Goal: Navigation & Orientation: Find specific page/section

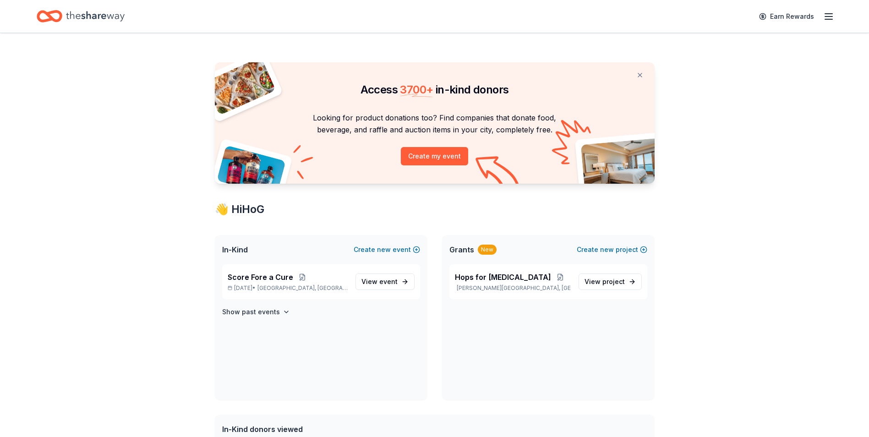
click at [834, 12] on div "Earn Rewards" at bounding box center [434, 16] width 869 height 33
click at [833, 18] on icon "button" at bounding box center [828, 16] width 11 height 11
click at [723, 72] on link "Account" at bounding box center [718, 70] width 29 height 9
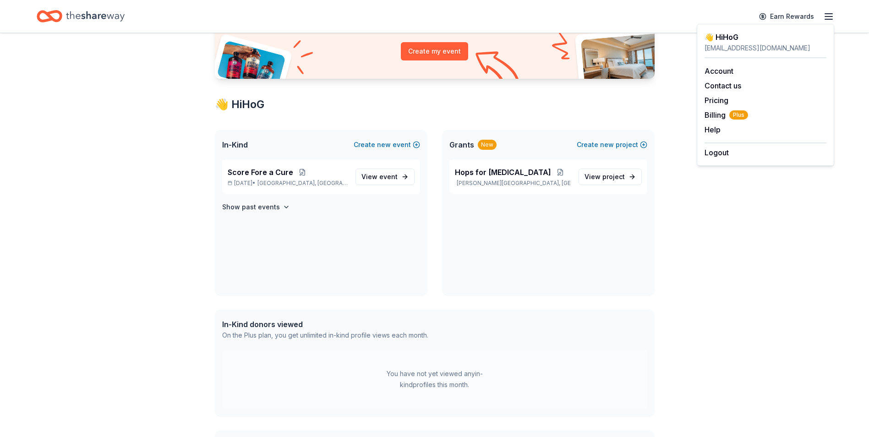
scroll to position [71, 0]
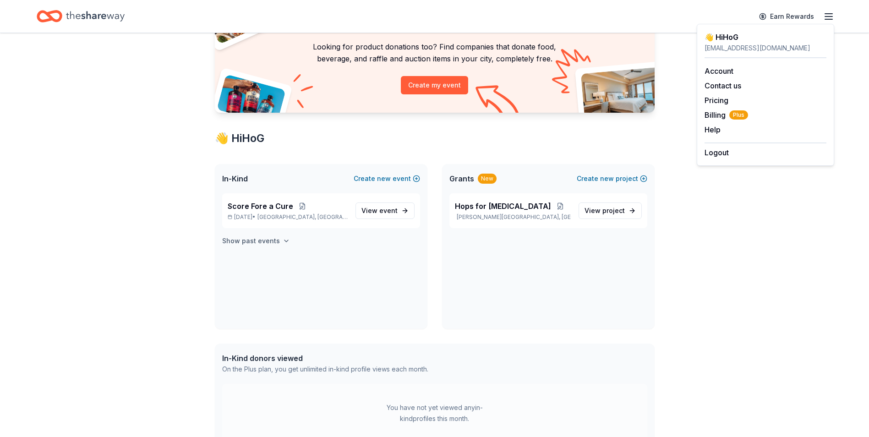
click at [239, 241] on h4 "Show past events" at bounding box center [251, 240] width 58 height 11
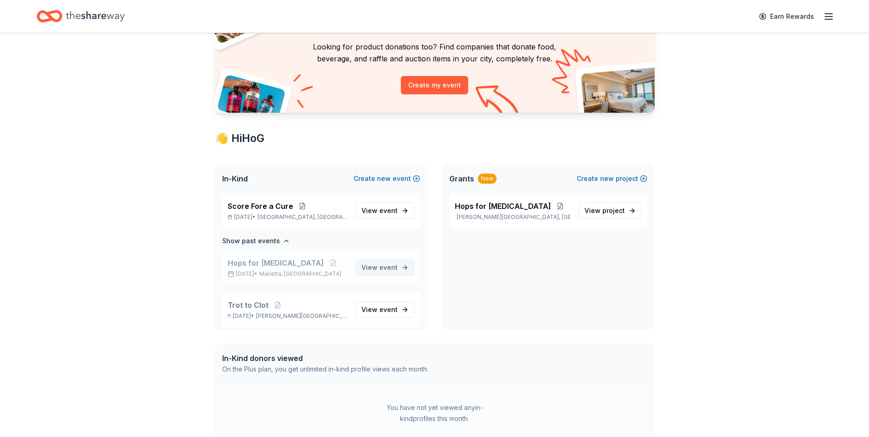
click at [379, 266] on span "event" at bounding box center [388, 267] width 18 height 8
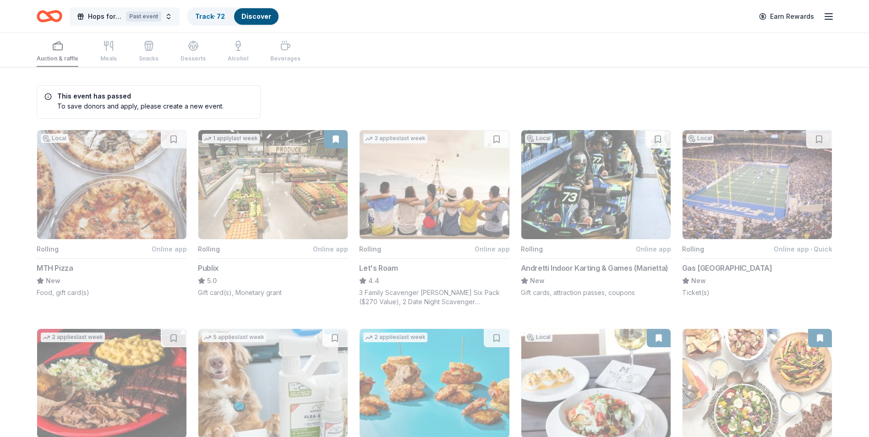
click at [121, 15] on span "Hops for [MEDICAL_DATA]" at bounding box center [105, 16] width 34 height 11
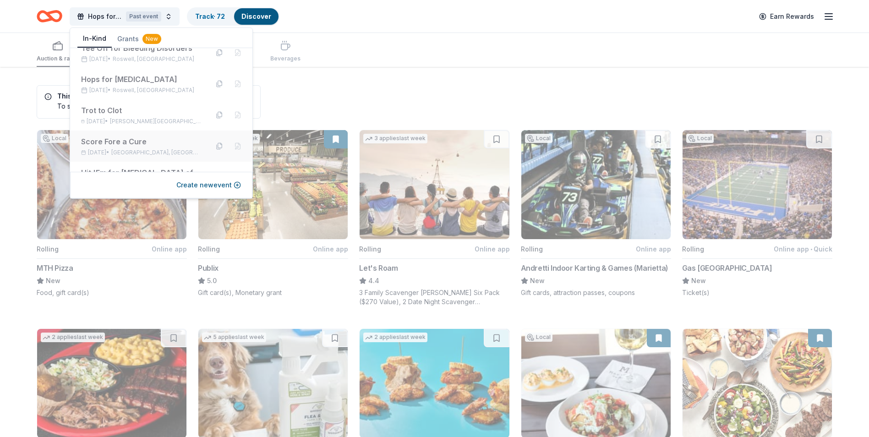
scroll to position [137, 0]
click at [147, 89] on span "Roswell, [GEOGRAPHIC_DATA]" at bounding box center [154, 88] width 82 height 7
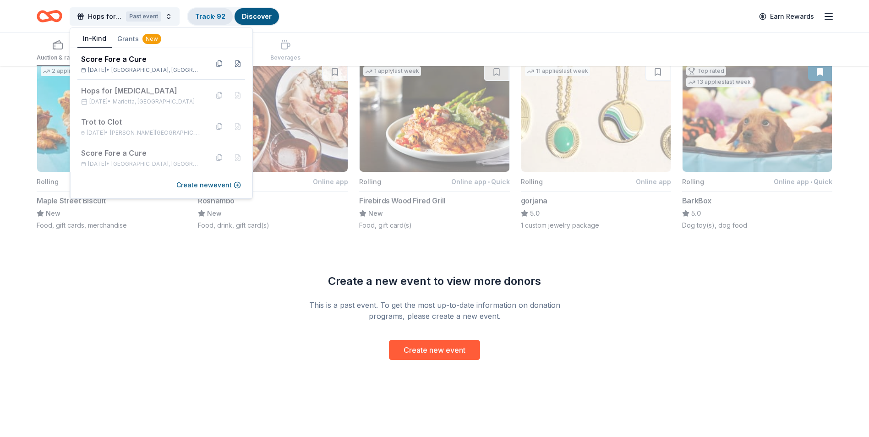
click at [224, 16] on link "Track · 92" at bounding box center [210, 16] width 30 height 8
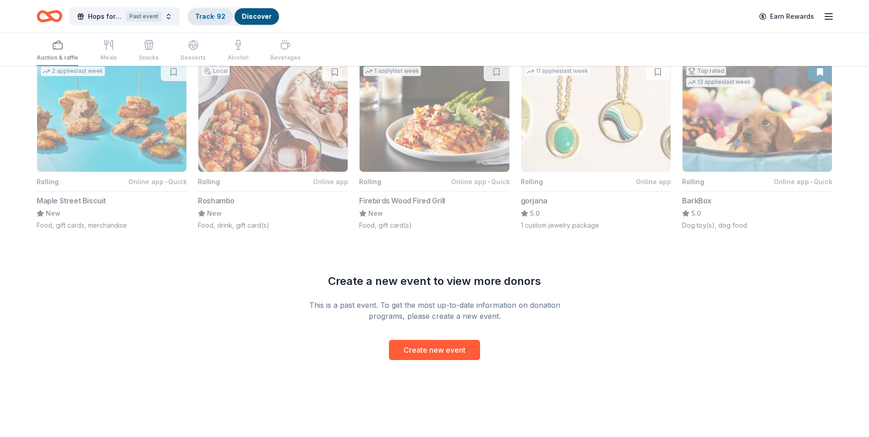
click at [209, 15] on link "Track · 92" at bounding box center [210, 16] width 30 height 8
click at [44, 16] on icon "Home" at bounding box center [50, 16] width 26 height 22
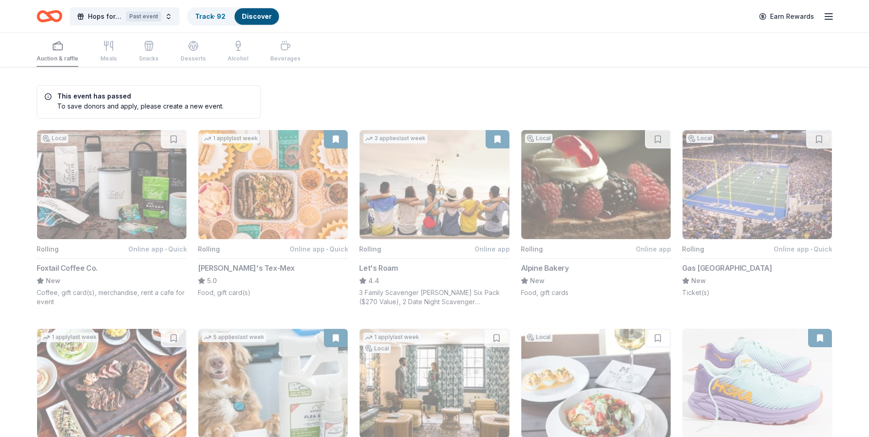
click at [828, 15] on icon "button" at bounding box center [828, 16] width 11 height 11
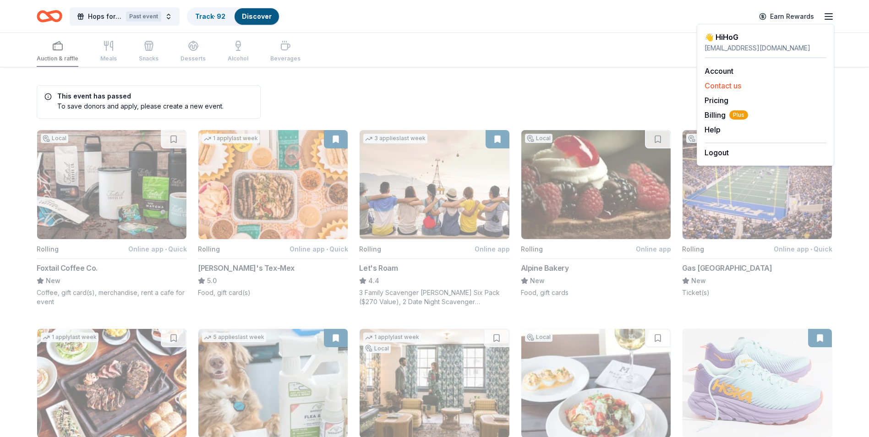
click at [716, 85] on button "Contact us" at bounding box center [722, 85] width 37 height 11
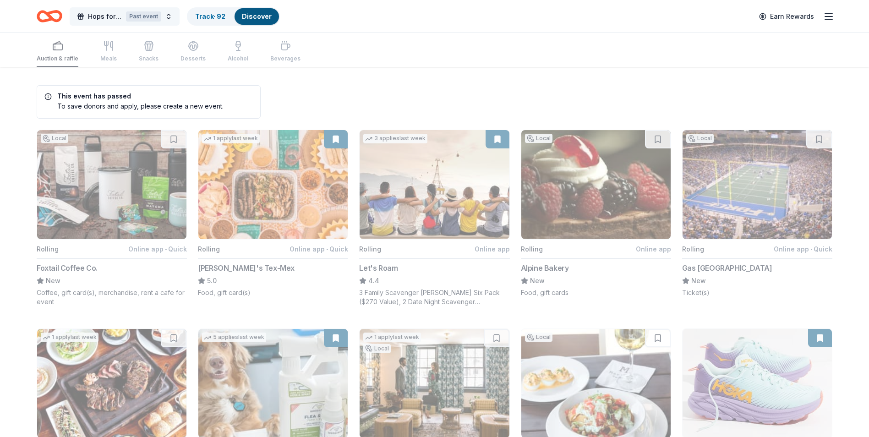
click at [172, 15] on button "Hops for [MEDICAL_DATA] Past event" at bounding box center [125, 16] width 110 height 18
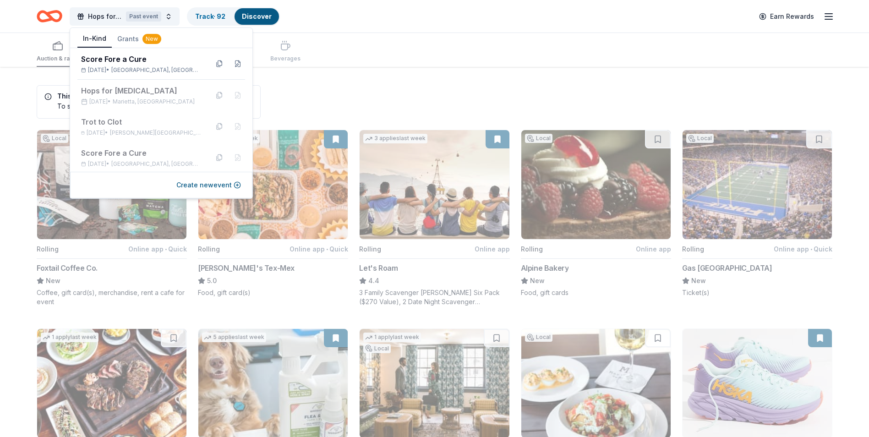
click at [133, 35] on button "Grants New" at bounding box center [139, 39] width 55 height 16
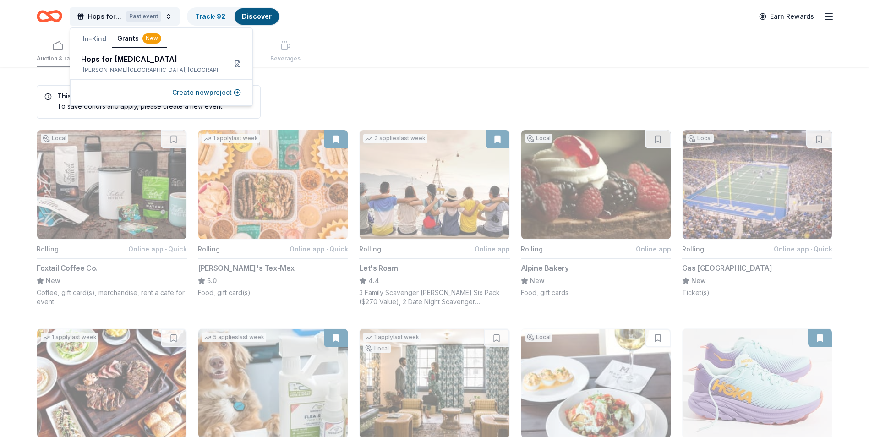
click at [101, 35] on button "In-Kind" at bounding box center [94, 39] width 34 height 16
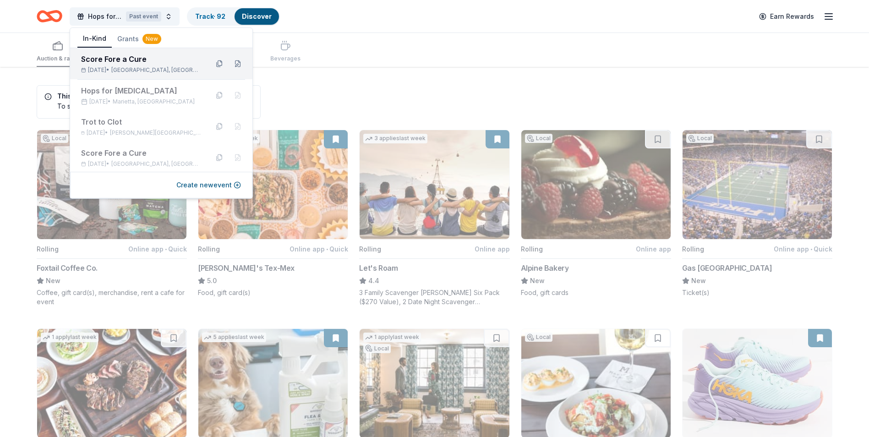
click at [177, 65] on div "Score Fore a Cure [DATE] • [GEOGRAPHIC_DATA], [GEOGRAPHIC_DATA]" at bounding box center [141, 64] width 120 height 20
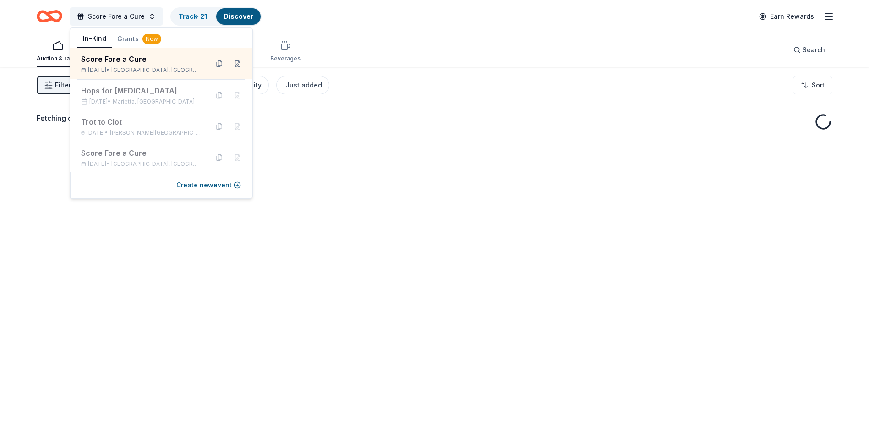
click at [414, 186] on div "Fetching donors, one moment..." at bounding box center [434, 285] width 869 height 437
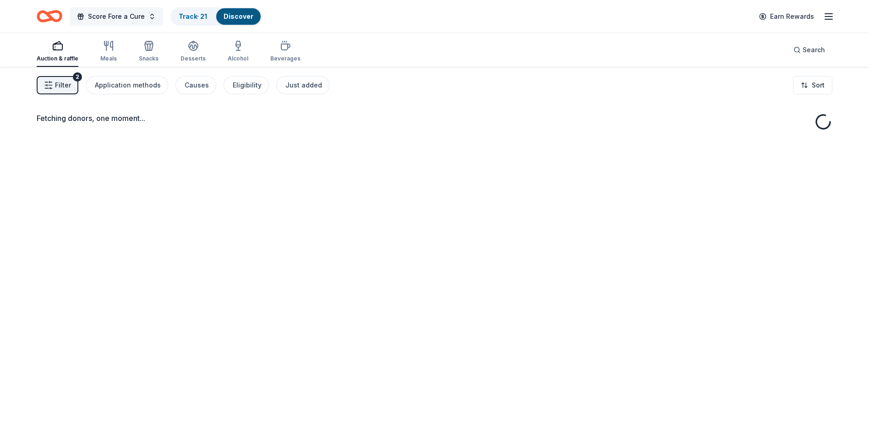
click at [120, 19] on span "Score Fore a Cure" at bounding box center [116, 16] width 57 height 11
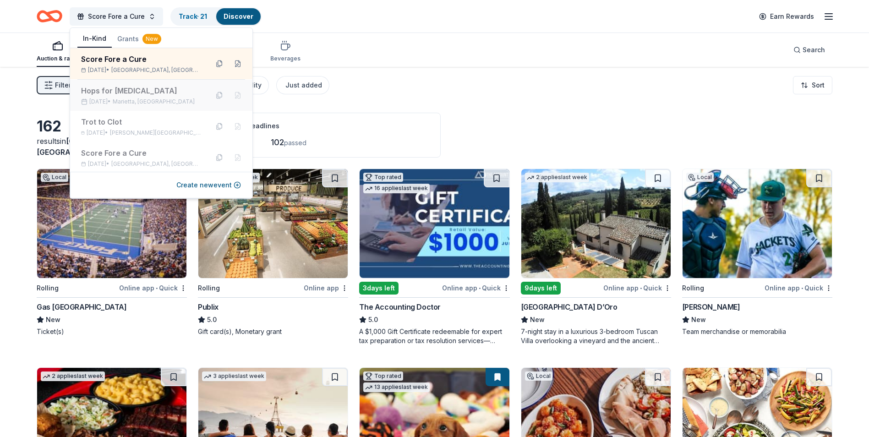
click at [134, 89] on div "Hops for [MEDICAL_DATA]" at bounding box center [141, 90] width 120 height 11
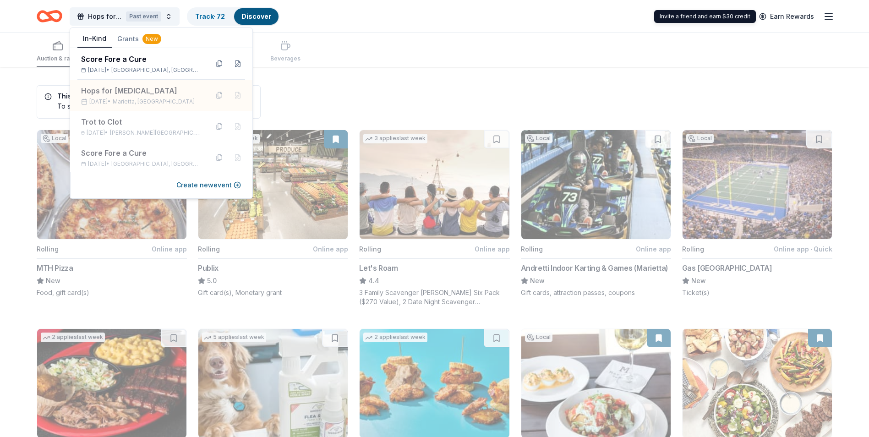
drag, startPoint x: 827, startPoint y: 15, endPoint x: 825, endPoint y: 23, distance: 8.4
click at [827, 15] on icon "button" at bounding box center [828, 16] width 11 height 11
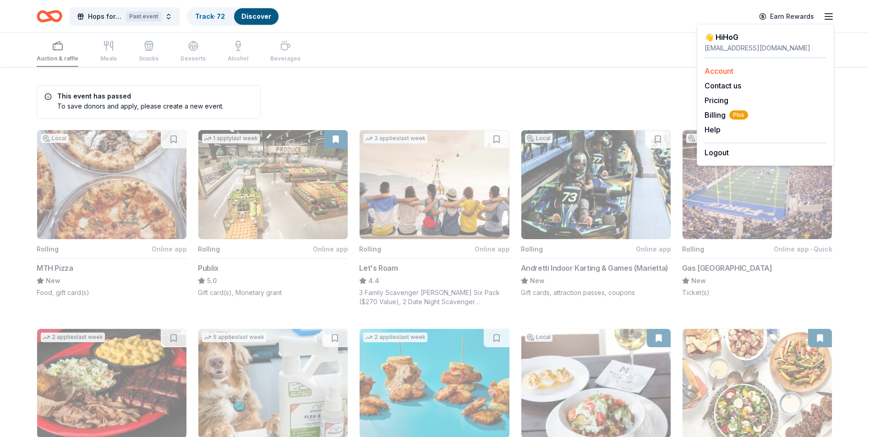
click at [732, 70] on link "Account" at bounding box center [718, 70] width 29 height 9
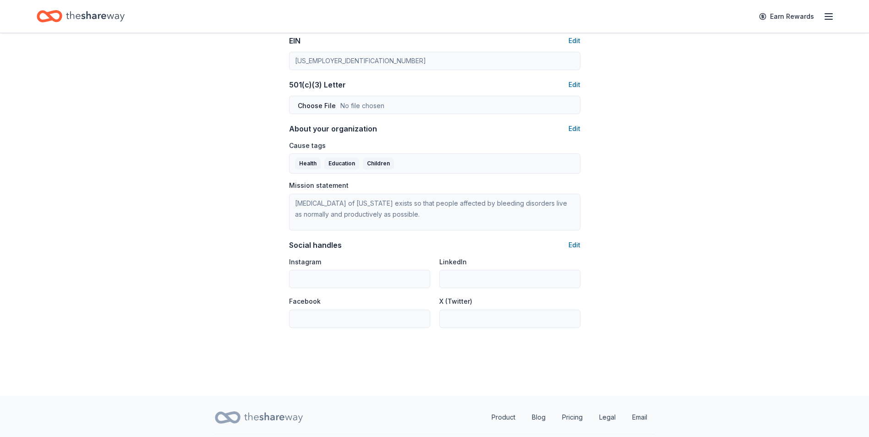
scroll to position [480, 0]
